Goal: Communication & Community: Answer question/provide support

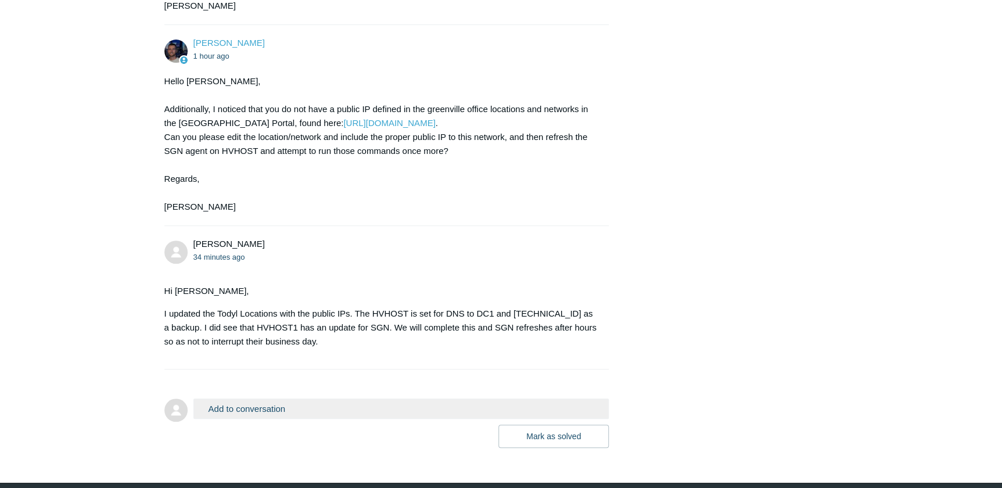
scroll to position [2550, 0]
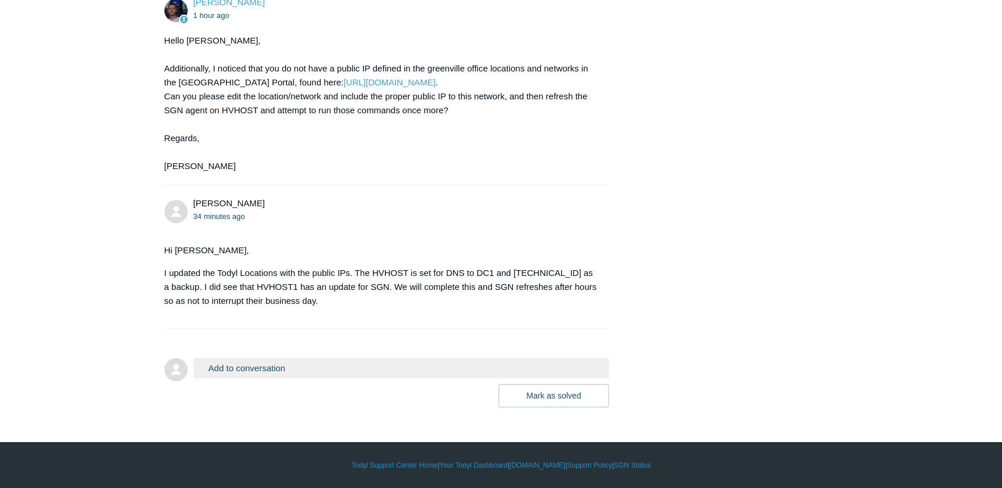
drag, startPoint x: 449, startPoint y: 370, endPoint x: 374, endPoint y: 357, distance: 76.1
click at [448, 370] on button "Add to conversation" at bounding box center [401, 368] width 416 height 20
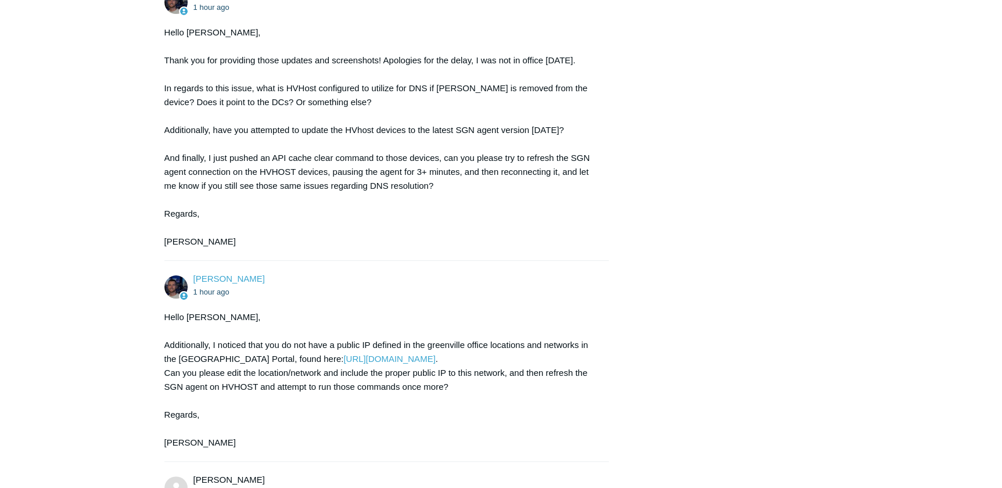
scroll to position [2128, 0]
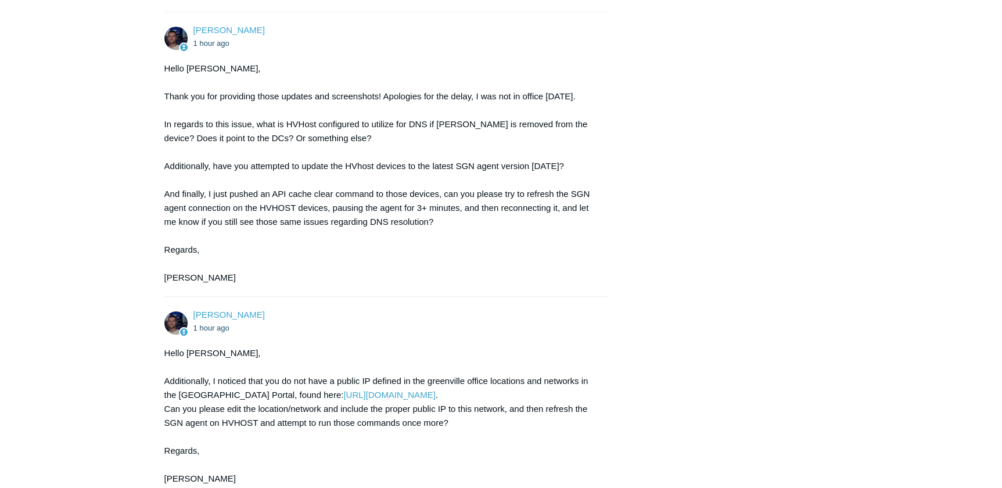
click at [356, 285] on div "Hello Daniel, Thank you for providing those updates and screenshots! Apologies …" at bounding box center [380, 173] width 433 height 223
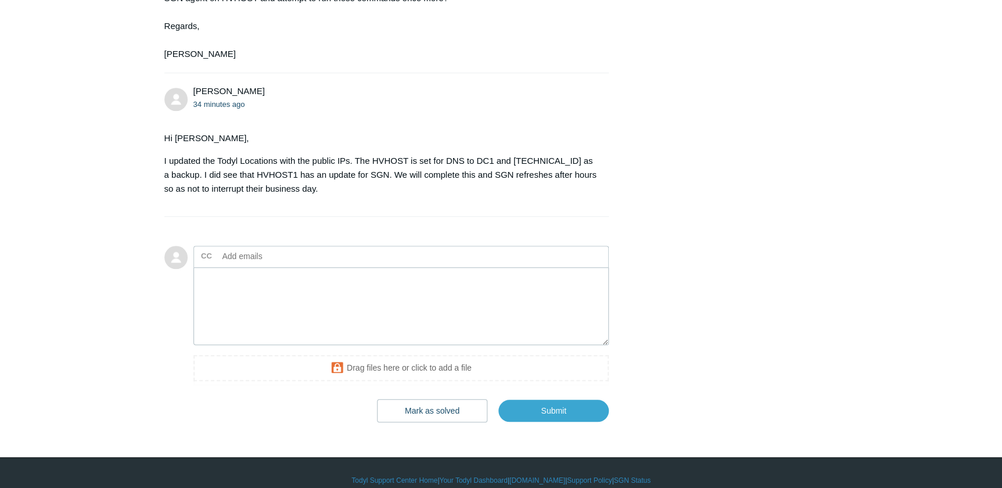
scroll to position [2572, 0]
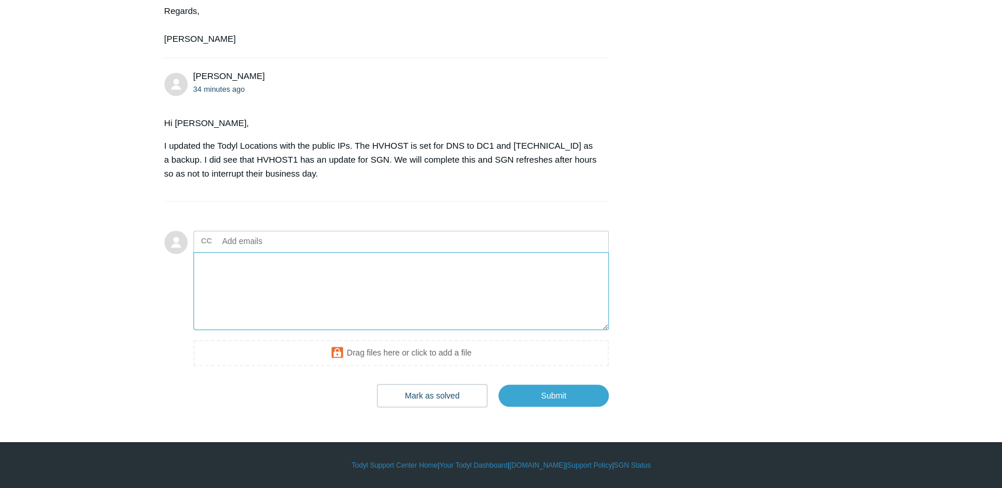
drag, startPoint x: 344, startPoint y: 372, endPoint x: 360, endPoint y: 369, distance: 16.4
click at [344, 330] on textarea "Add your reply" at bounding box center [401, 291] width 416 height 78
click at [449, 290] on textarea "Hi Connor, after doing the steps, we still got the same error" at bounding box center [401, 291] width 416 height 78
type textarea "Hi Connor, after doing the steps, we still got the same error."
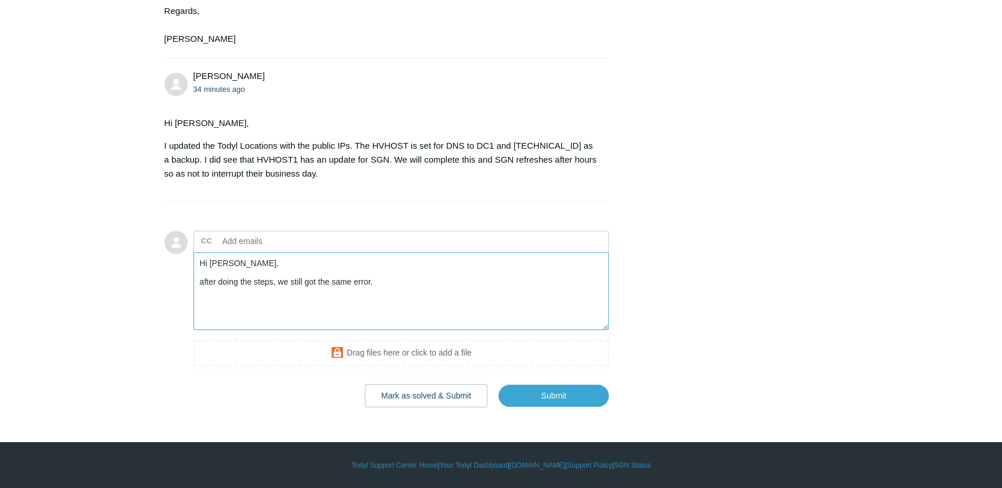
click at [337, 309] on textarea "Hi Connor, after doing the steps, we still got the same error." at bounding box center [401, 291] width 416 height 78
click at [430, 296] on textarea "Hi Connor, after doing the steps, we still got the same error." at bounding box center [401, 291] width 416 height 78
click at [567, 394] on input "Submit" at bounding box center [553, 395] width 110 height 23
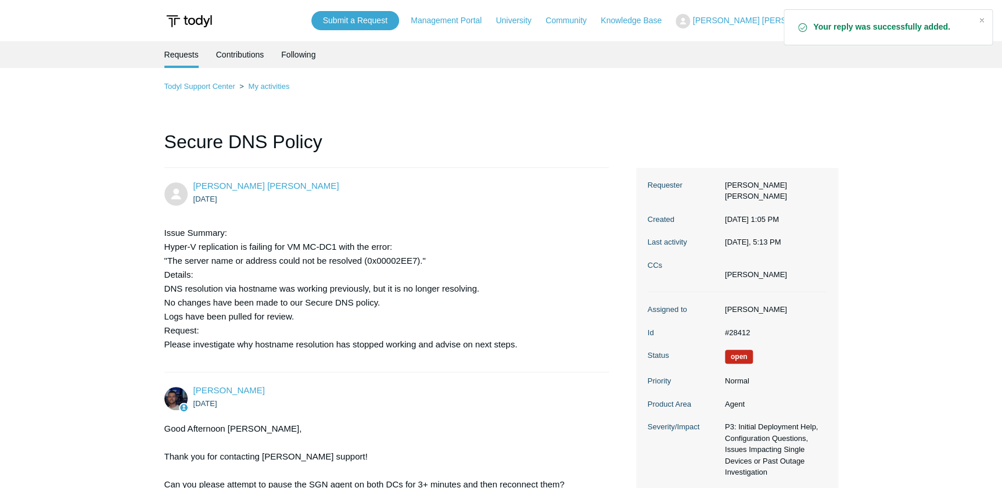
click at [576, 210] on div "[PERSON_NAME] [PERSON_NAME] [DATE] Issue Summary: Hyper-V replication is failin…" at bounding box center [386, 269] width 445 height 181
